Goal: Check status: Check status

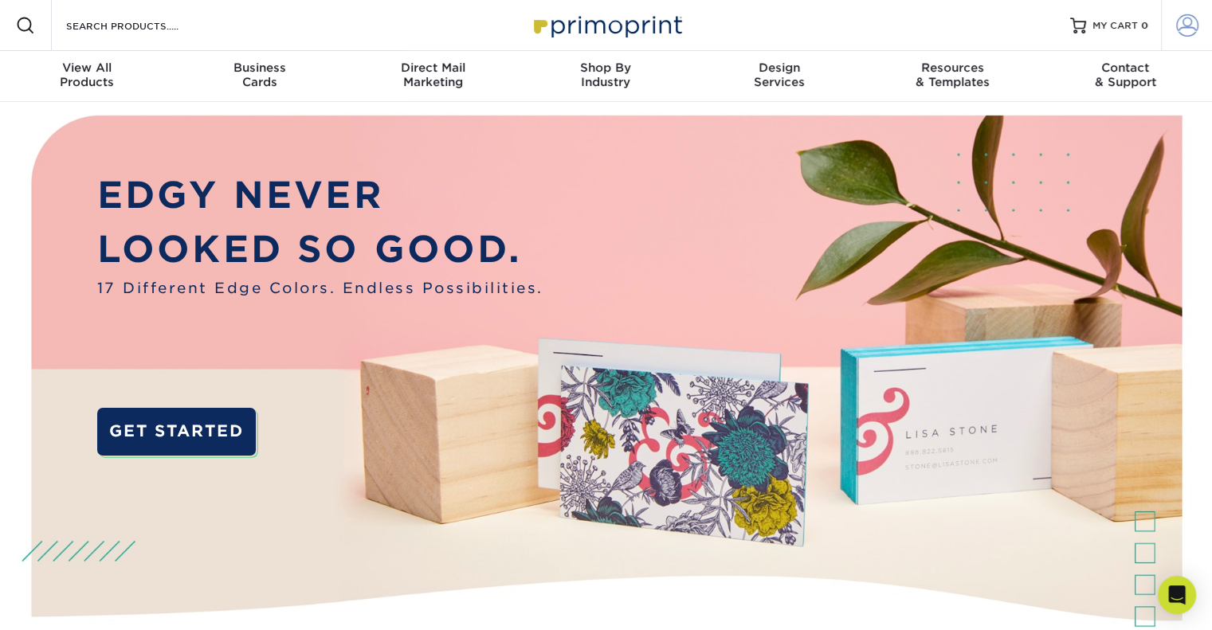
click at [1193, 31] on span at bounding box center [1187, 25] width 22 height 22
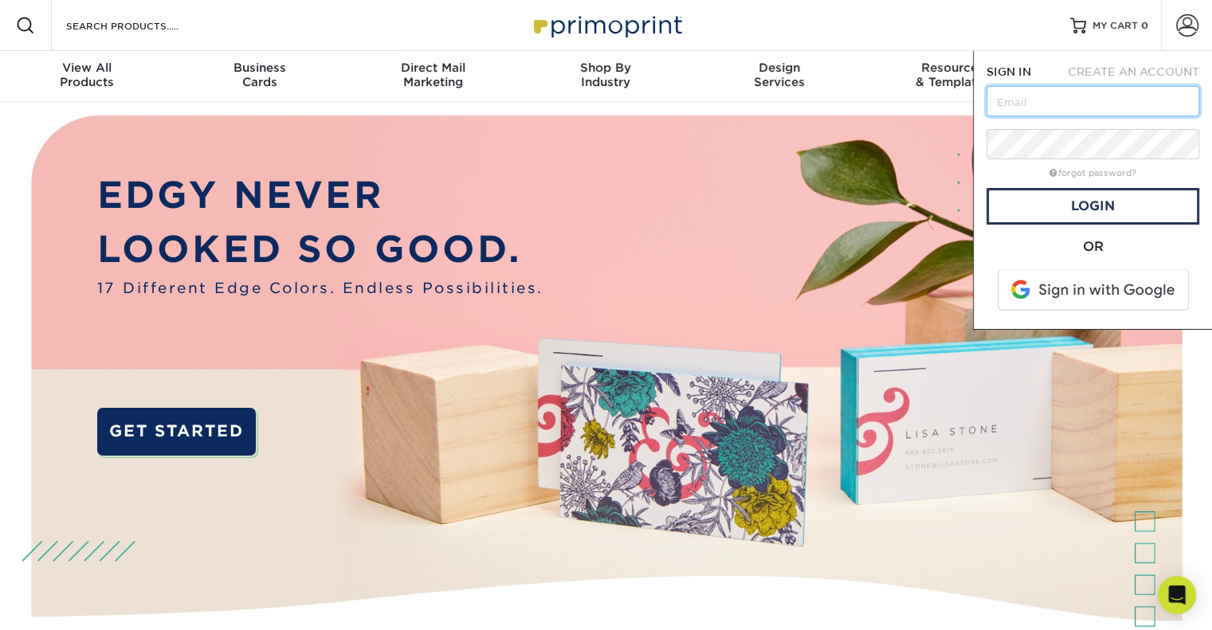
click at [1063, 116] on input "text" at bounding box center [1092, 101] width 213 height 30
type input "[EMAIL_ADDRESS][DOMAIN_NAME]"
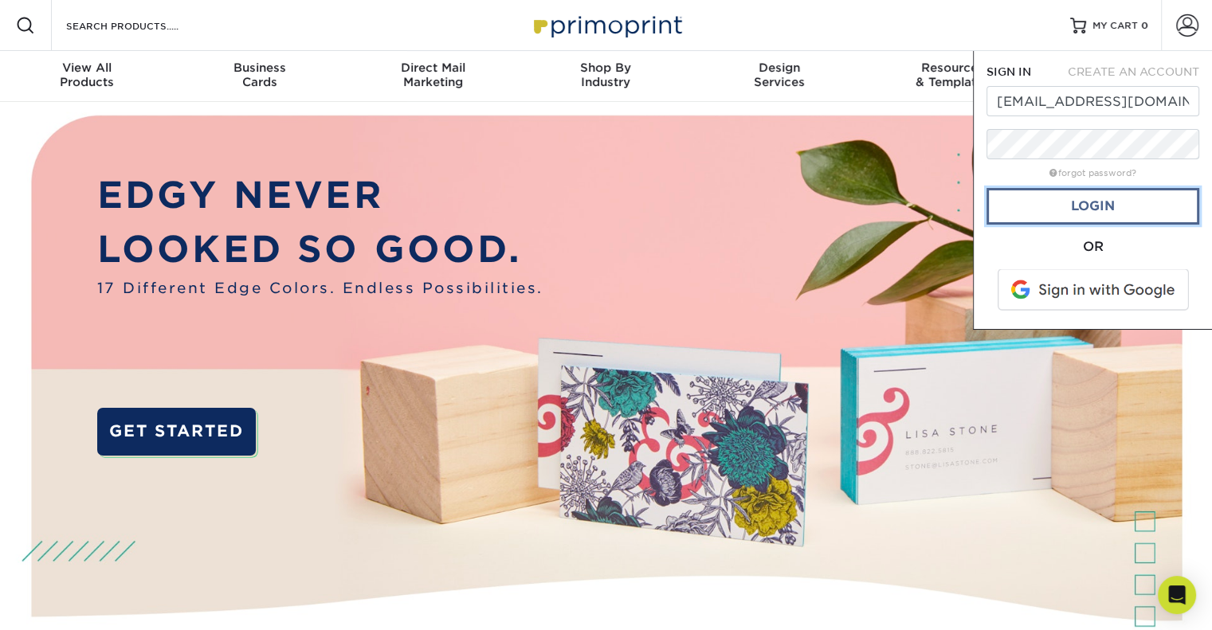
click at [1023, 213] on link "Login" at bounding box center [1092, 206] width 213 height 37
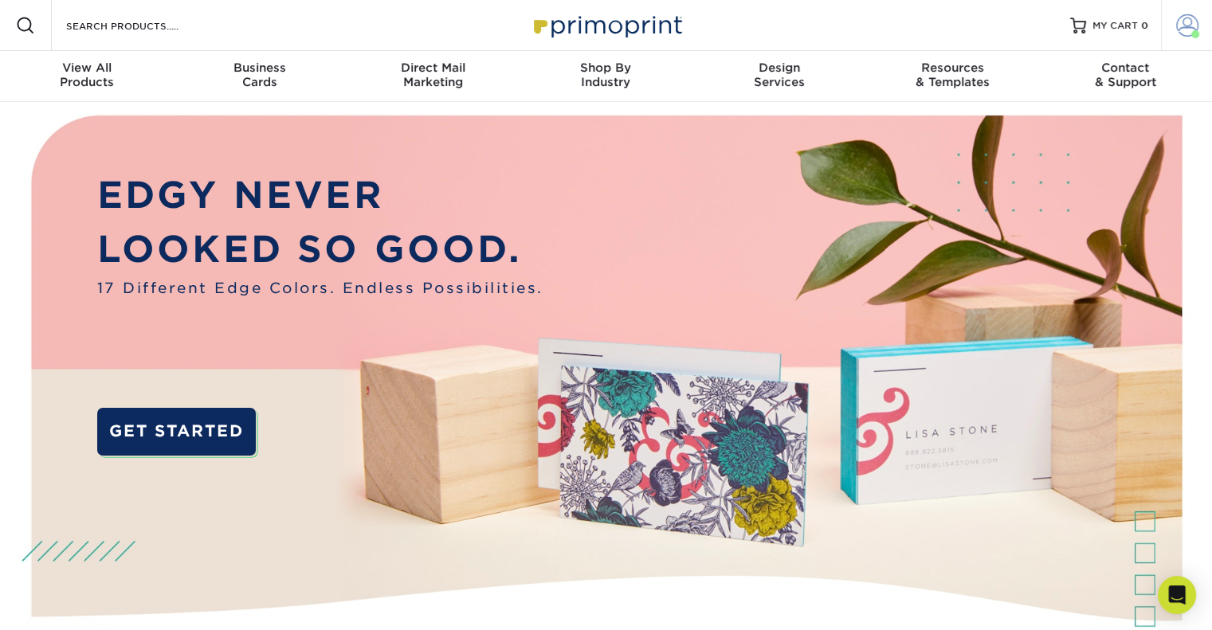
click at [1162, 22] on link "Account" at bounding box center [1186, 25] width 51 height 51
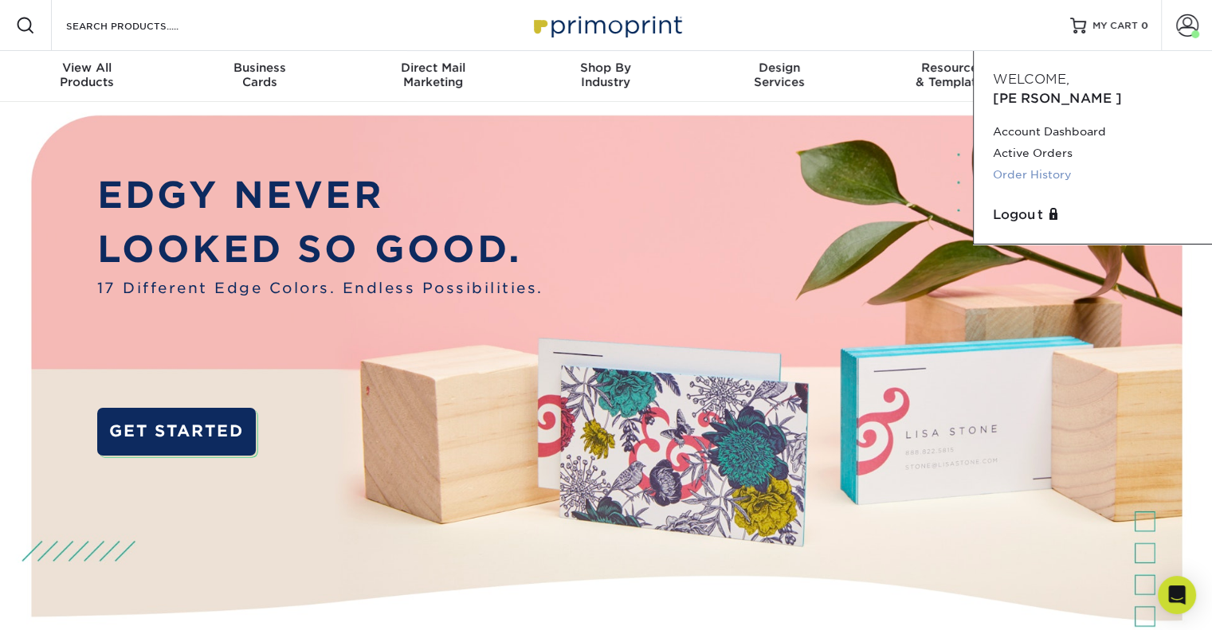
click at [1032, 164] on link "Order History" at bounding box center [1093, 175] width 200 height 22
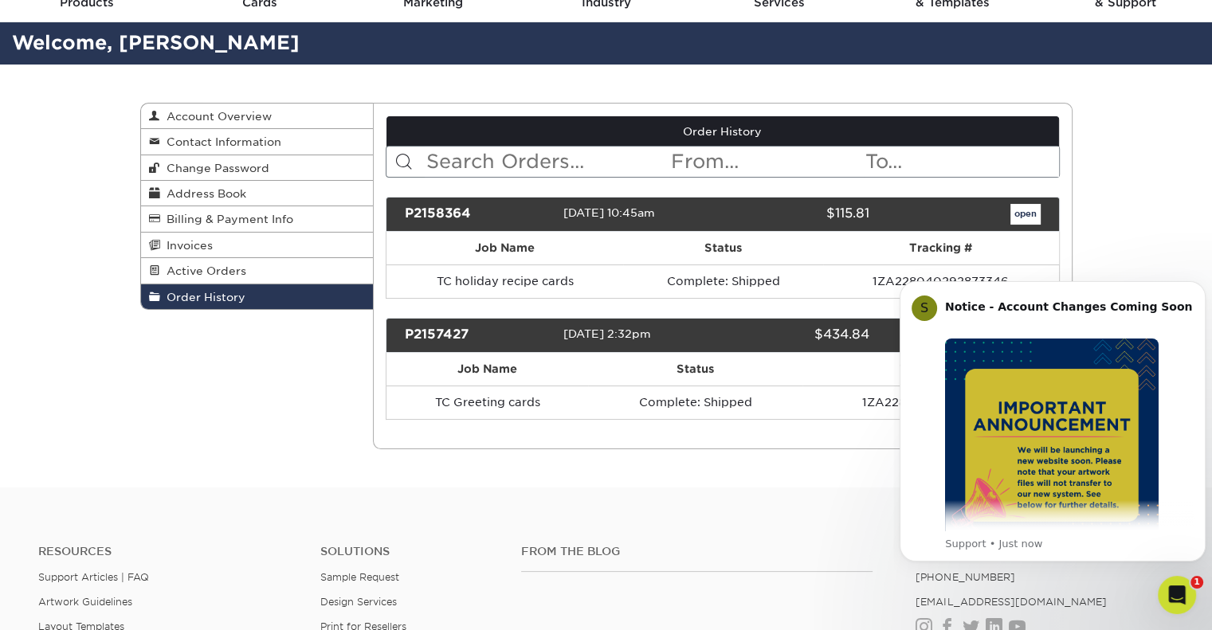
click at [1102, 219] on div "Order History Account Overview Contact Information Change Password Address Book…" at bounding box center [606, 277] width 1212 height 424
click at [1199, 289] on icon "Dismiss notification" at bounding box center [1201, 285] width 9 height 9
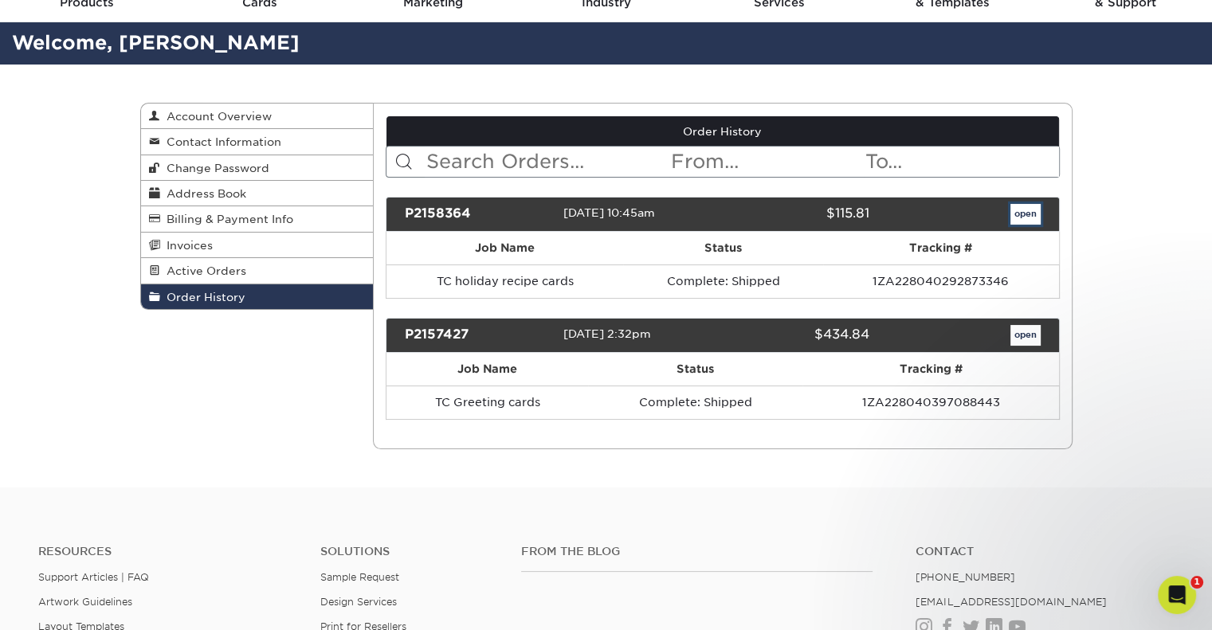
click at [1013, 216] on link "open" at bounding box center [1025, 214] width 30 height 21
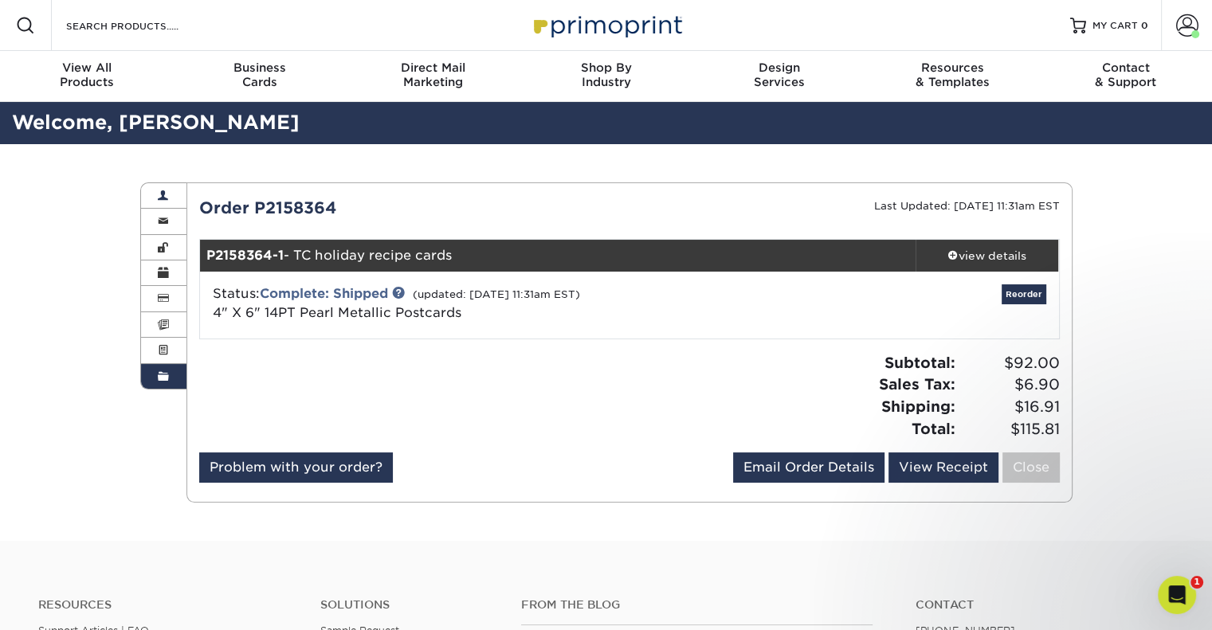
click at [154, 198] on link "Account Overview" at bounding box center [164, 195] width 46 height 25
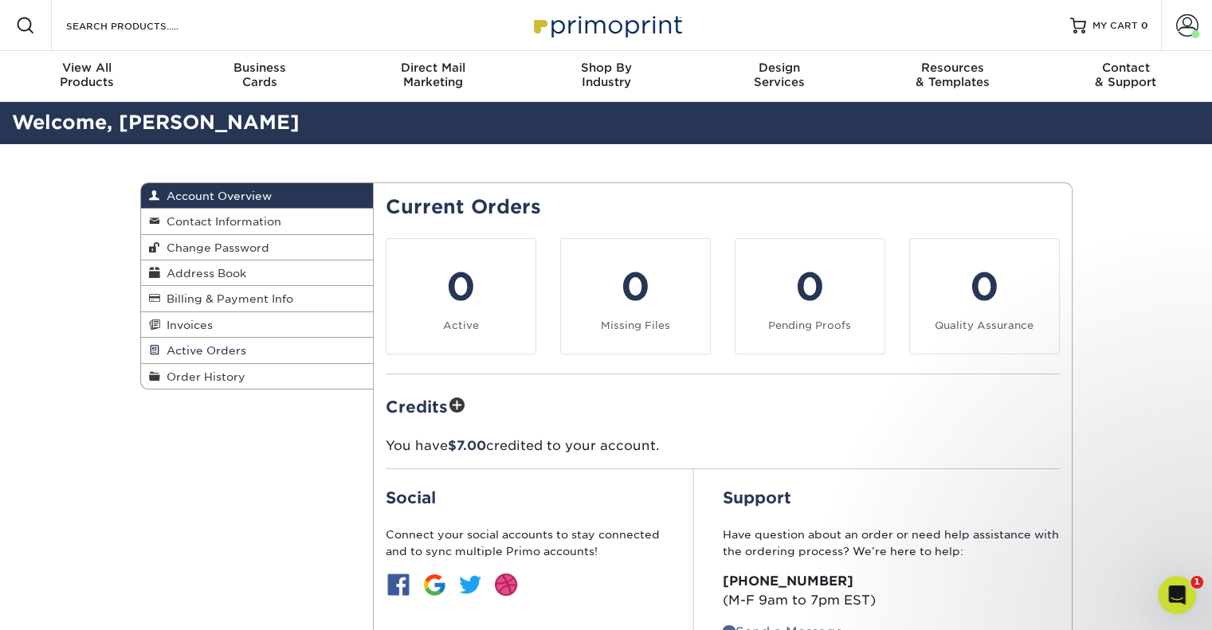
click at [204, 348] on span "Active Orders" at bounding box center [203, 350] width 86 height 13
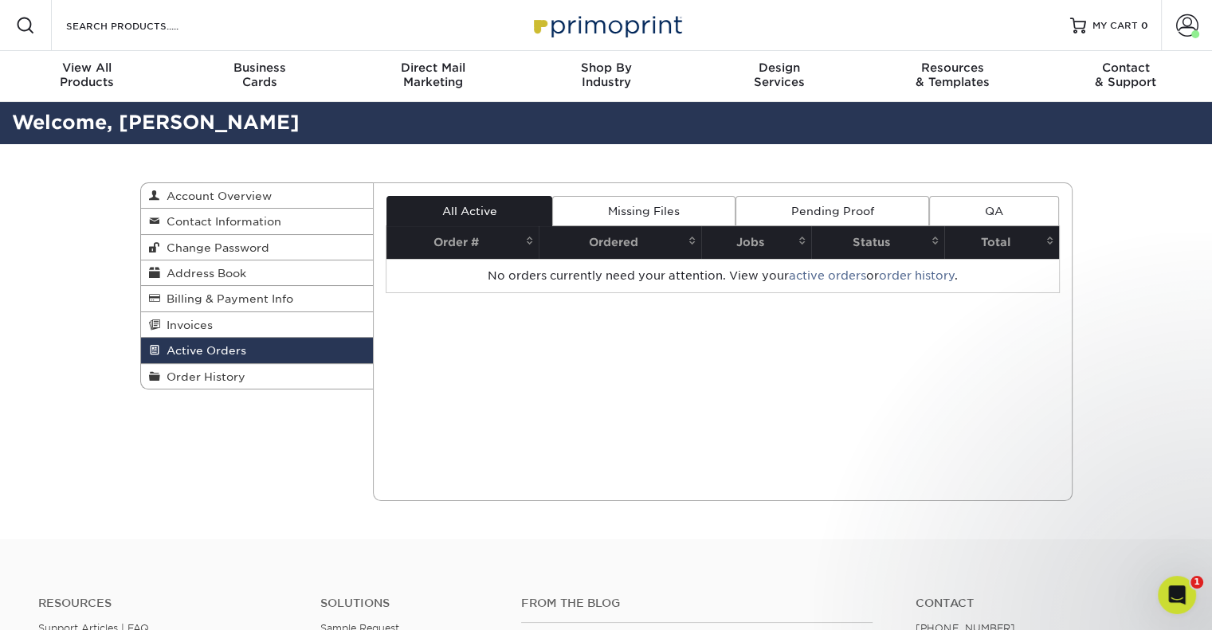
click at [825, 203] on link "Pending Proof" at bounding box center [832, 211] width 194 height 30
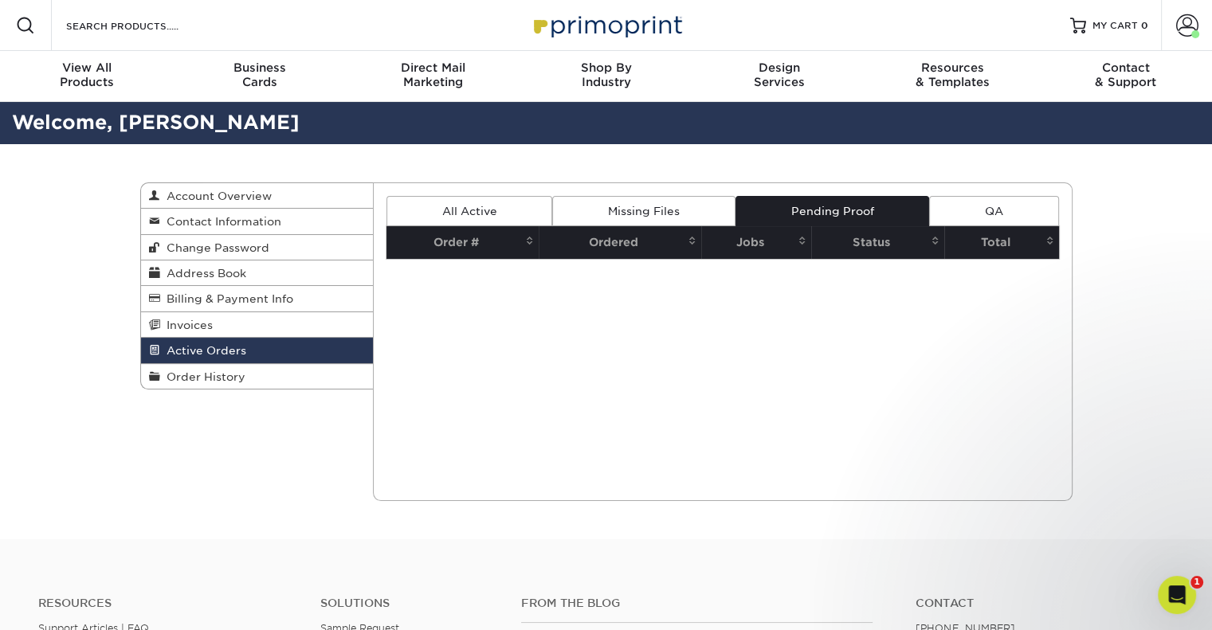
click at [699, 216] on link "Missing Files" at bounding box center [643, 211] width 182 height 30
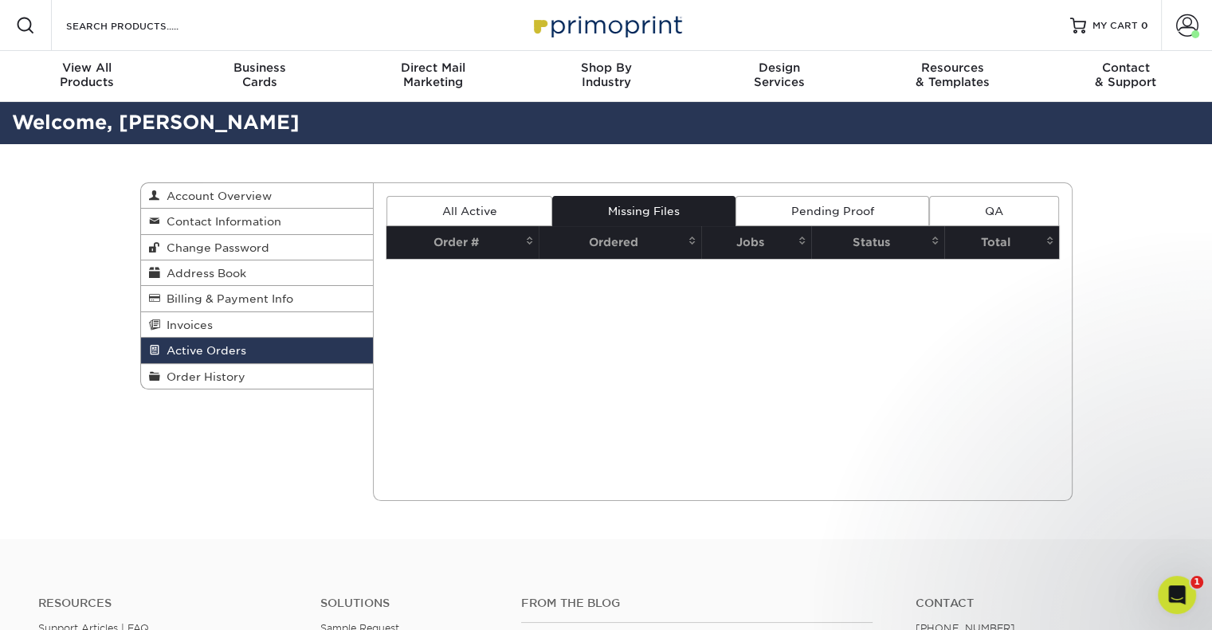
click at [955, 203] on link "QA" at bounding box center [993, 211] width 129 height 30
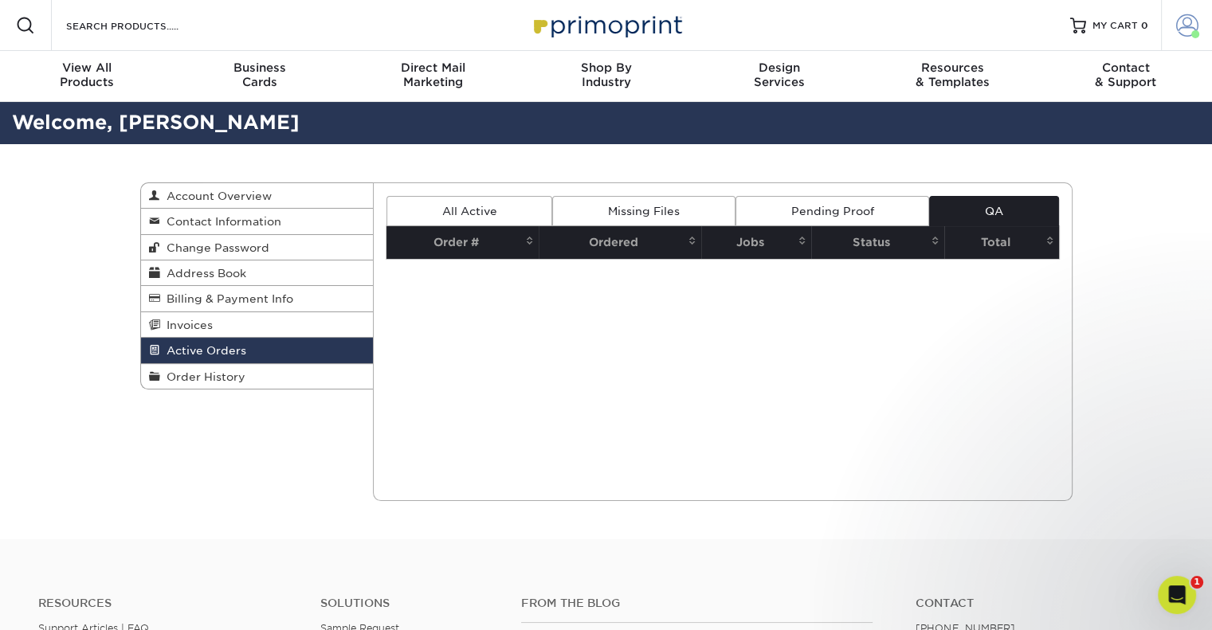
click at [1188, 14] on span at bounding box center [1187, 25] width 22 height 22
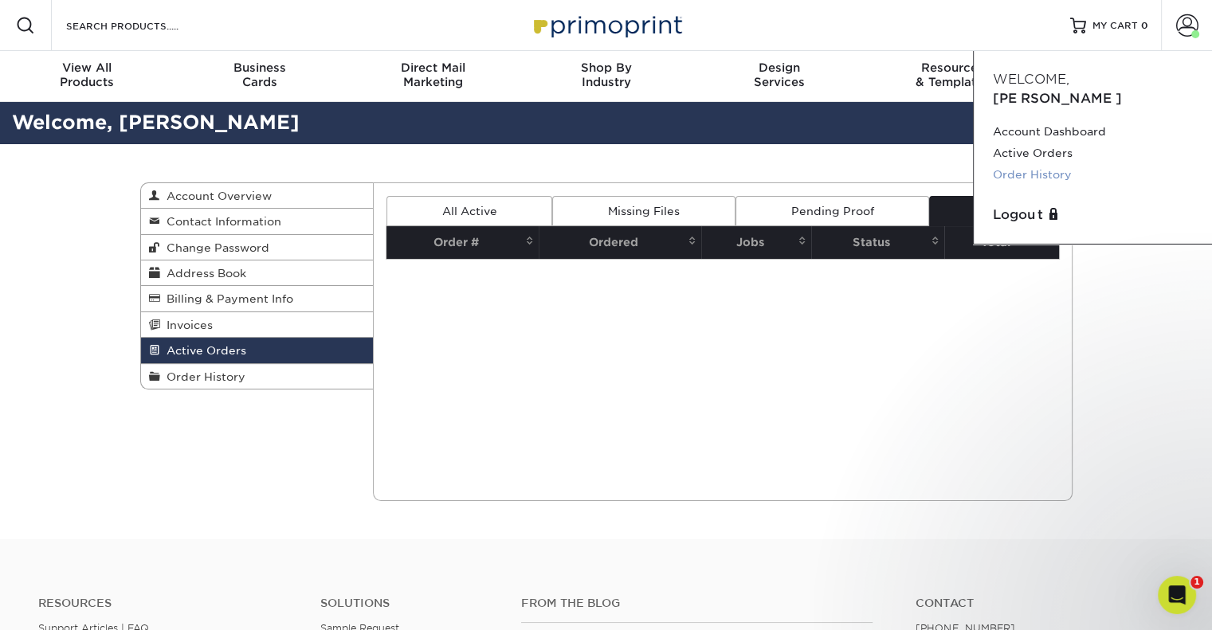
click at [1010, 164] on link "Order History" at bounding box center [1093, 175] width 200 height 22
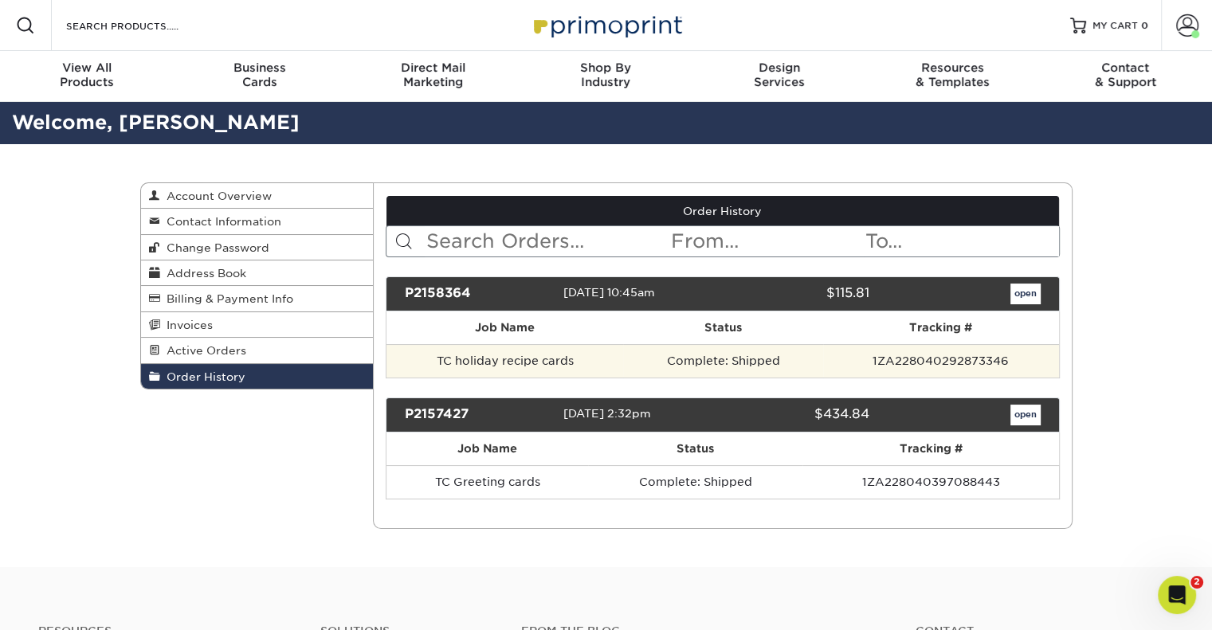
click at [711, 365] on td "Complete: Shipped" at bounding box center [723, 360] width 200 height 33
click at [566, 369] on td "TC holiday recipe cards" at bounding box center [504, 360] width 237 height 33
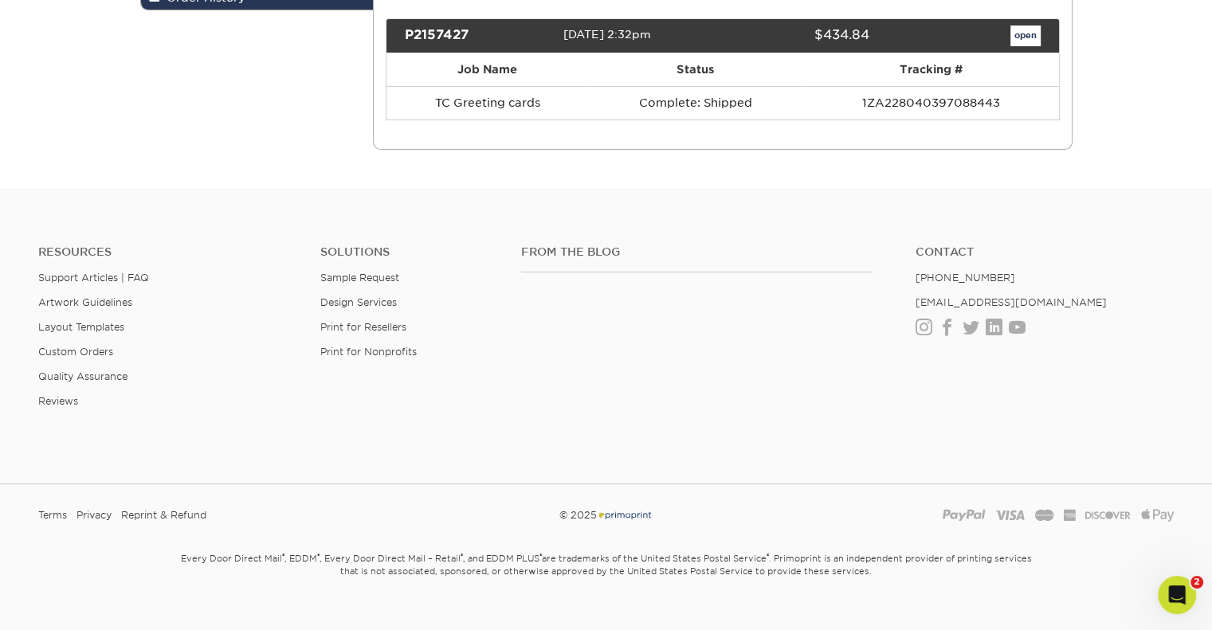
scroll to position [84, 0]
